Goal: Communication & Community: Answer question/provide support

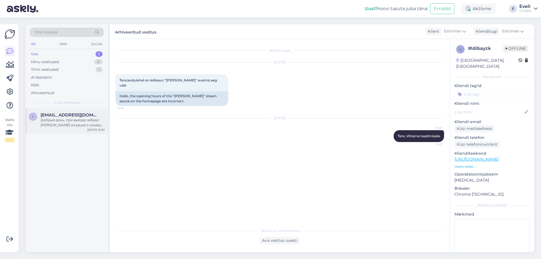
click at [87, 130] on div "i [EMAIL_ADDRESS][DOMAIN_NAME] Добрый день, при выезде забрал халат из вашего н…" at bounding box center [66, 120] width 83 height 25
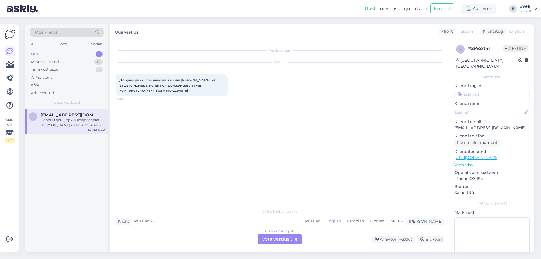
click at [302, 239] on div "Russian to English Võta vestlus üle" at bounding box center [279, 239] width 49 height 10
click at [278, 237] on div "Russian to English Võta vestlus üle" at bounding box center [280, 239] width 45 height 10
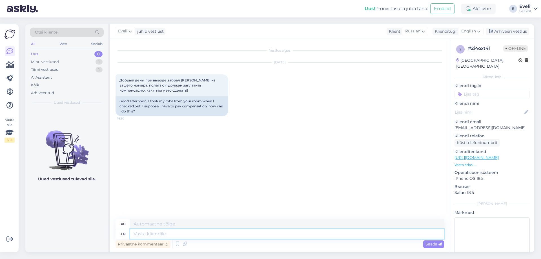
click at [148, 235] on textarea at bounding box center [287, 234] width 314 height 10
type textarea "Hello,"
type textarea "Привет,"
type textarea "Hello, How"
type textarea "Привет, как?"
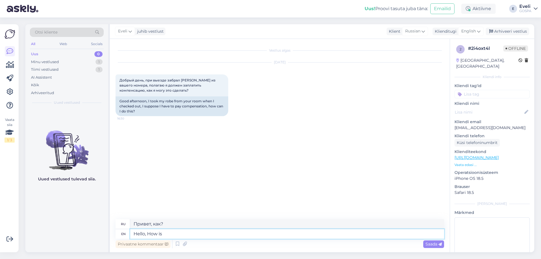
type textarea "Hello, How is"
type textarea "Привет, как дела?"
type textarea "Hello, How is your name"
type textarea "Привет, как тебя зовут?"
type textarea "Hello, How is your name? and"
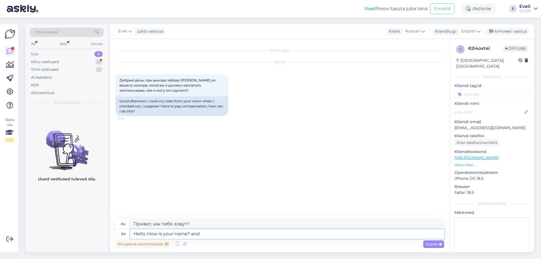
type textarea "Привет, как тебя зовут? и"
type textarea "Hello, How is your name? and when d"
type textarea "Привет, как тебя зовут? И когда?"
type textarea "Hello, How is your name? and when did"
type textarea "Привет, как тебя зовут? И когда ты"
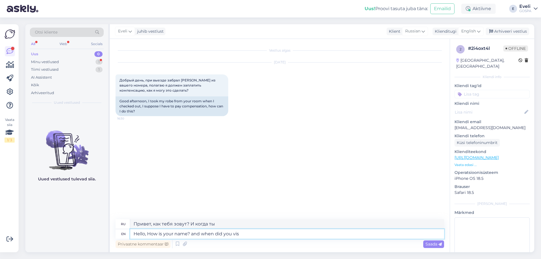
type textarea "Hello, How is your name? and when did you visi"
type textarea "Привет, как тебя зовут? И когда ты был(а) здесь?"
type textarea "Hello, How is your name? and when did you visit s?"
type textarea "Привет, как тебя зовут? И когда ты был у нас в гостях?"
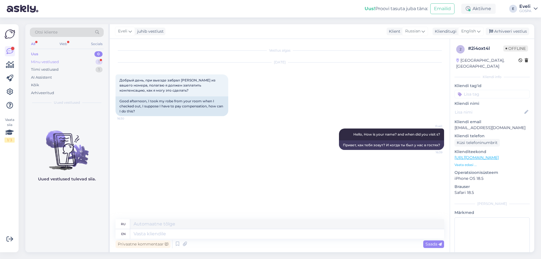
click at [40, 62] on div "Minu vestlused" at bounding box center [45, 62] width 28 height 6
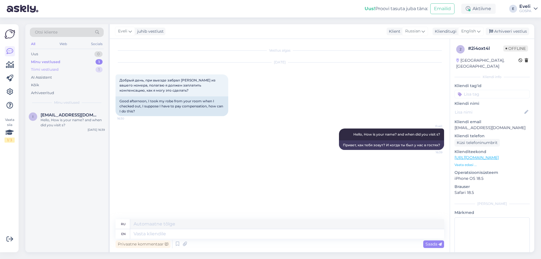
click at [44, 71] on div "Tiimi vestlused" at bounding box center [45, 70] width 28 height 6
click at [60, 124] on div "1 #1rpc49hg Lõuna paiku [DATE] 16:39" at bounding box center [66, 118] width 83 height 20
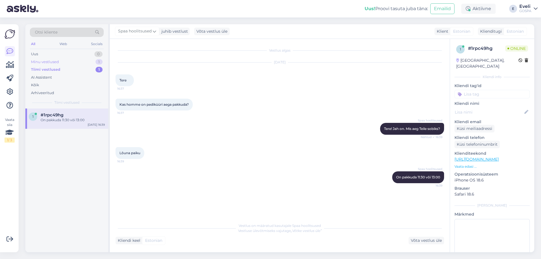
click at [68, 61] on div "Minu vestlused 1" at bounding box center [67, 62] width 74 height 8
click at [56, 121] on div "Hello, How is your name? and when did you visit s?" at bounding box center [73, 123] width 64 height 10
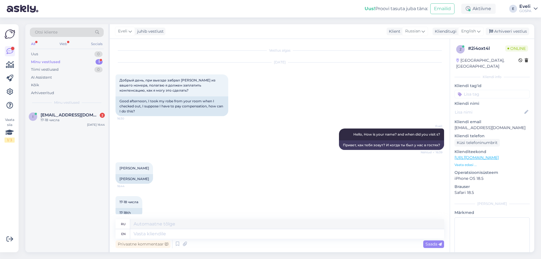
scroll to position [10, 0]
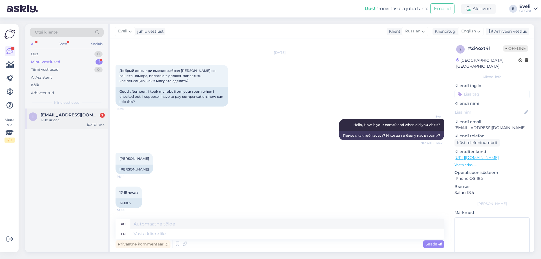
click at [50, 119] on div "17-18 числа" at bounding box center [73, 120] width 64 height 5
click at [170, 233] on textarea at bounding box center [287, 234] width 314 height 10
type textarea "We"
type textarea "Мы"
type textarea "We will c"
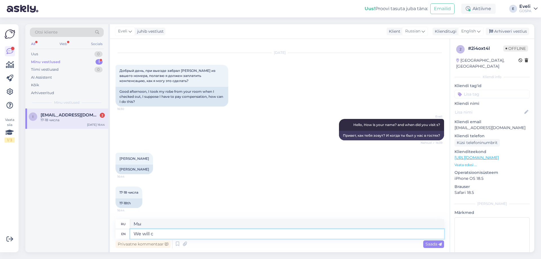
type textarea "Мы будем"
type textarea "We will contact"
type textarea "Мы свяжемся с вами"
type textarea "We will contact you by e"
type textarea "Мы свяжемся с вами по"
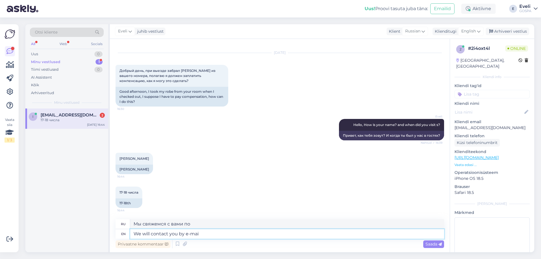
type textarea "We will contact you by e-mail"
type textarea "Мы свяжемся с вами по электронной почте."
type textarea "We will contact you by e-mail"
click at [431, 246] on span "Saada" at bounding box center [434, 243] width 16 height 5
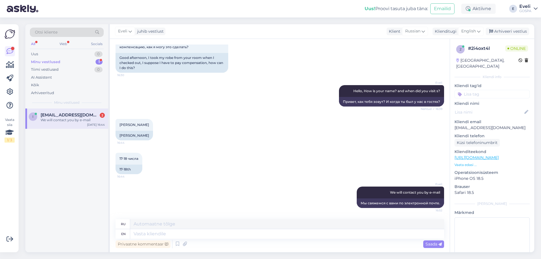
click at [63, 124] on div "i [EMAIL_ADDRESS][DOMAIN_NAME] 2 We will contact you by e-mail [DATE] 16:44" at bounding box center [66, 118] width 83 height 20
click at [73, 127] on div "i [EMAIL_ADDRESS][DOMAIN_NAME] 2 We will contact you by e-mail [DATE] 16:44" at bounding box center [66, 118] width 83 height 20
click at [66, 59] on div "Minu vestlused 1" at bounding box center [67, 62] width 74 height 8
click at [83, 118] on div "We will contact you by e-mail" at bounding box center [73, 120] width 64 height 5
